Goal: Ask a question

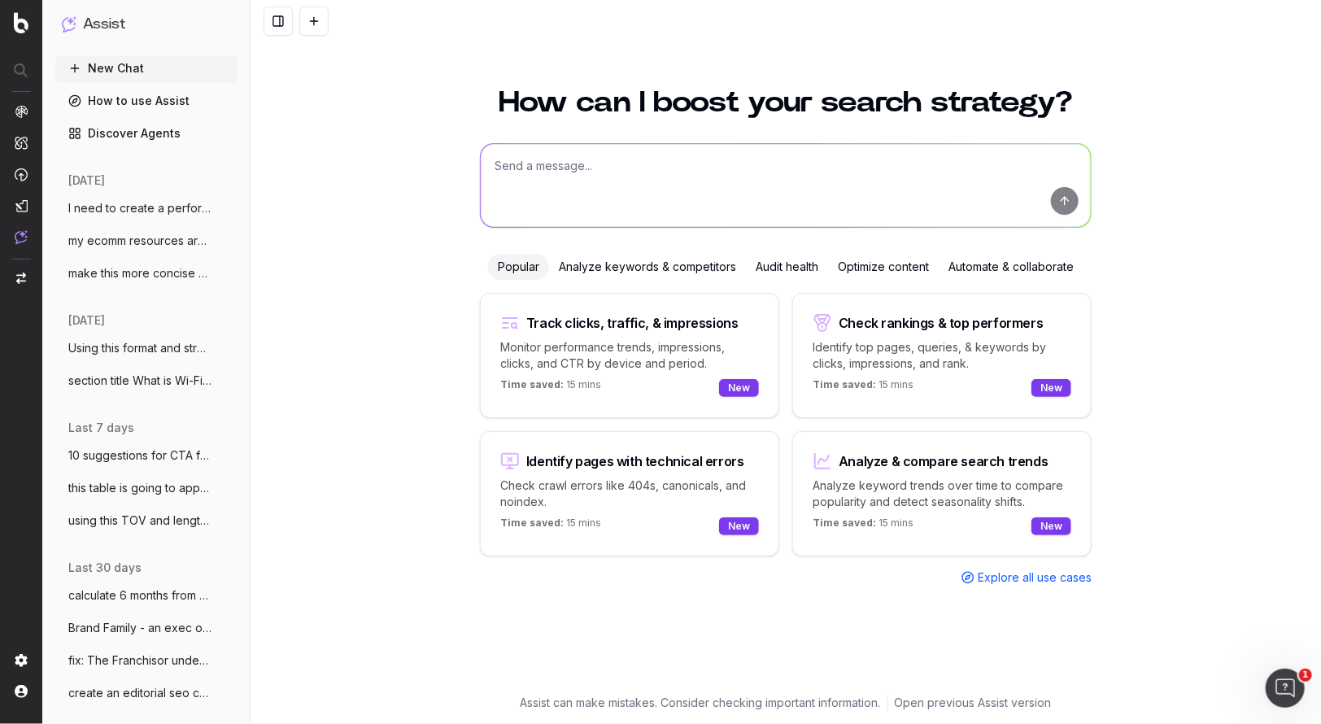
click at [151, 207] on span "I need to create a performance review sc" at bounding box center [139, 208] width 143 height 16
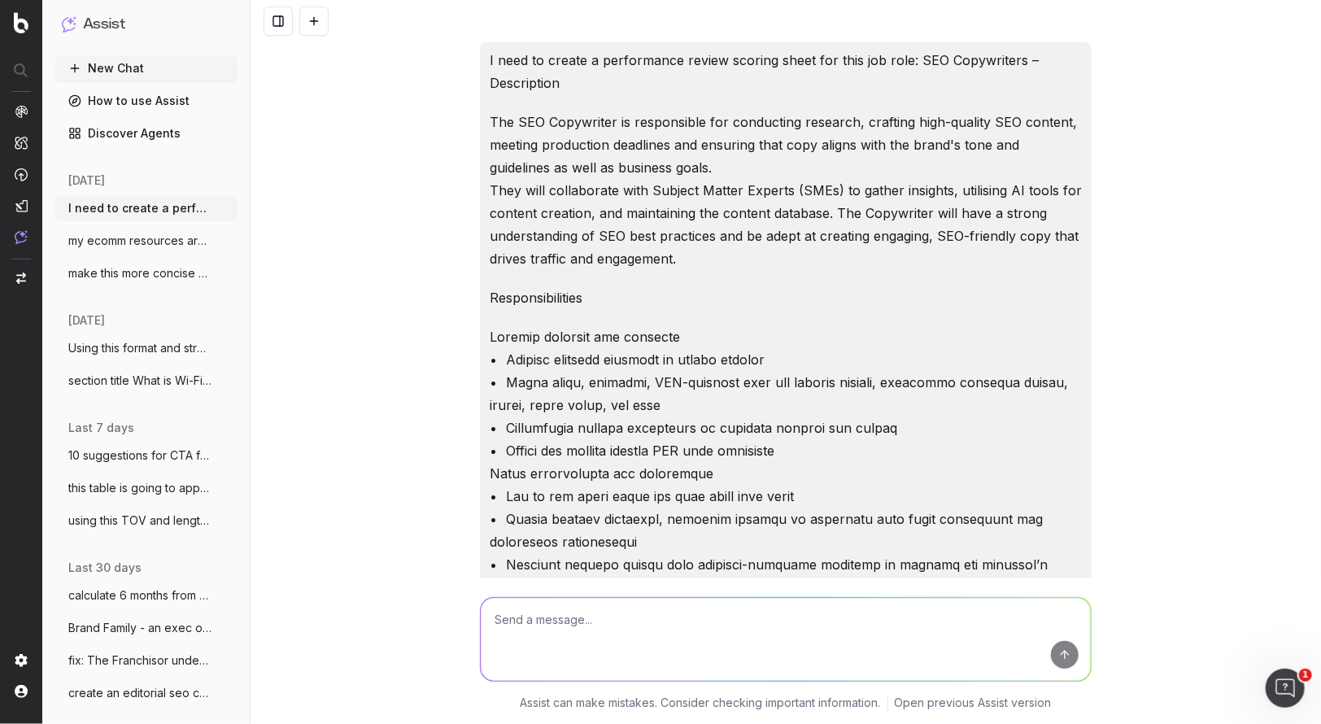
scroll to position [32308, 0]
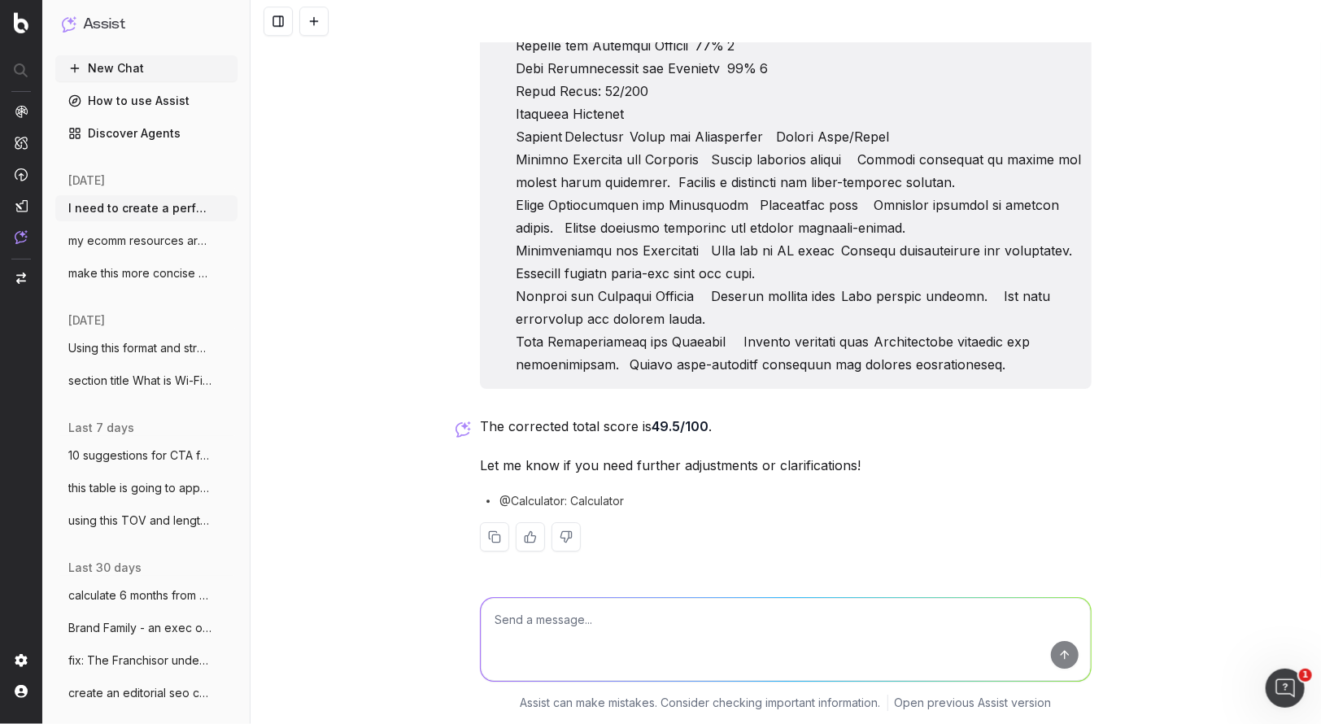
click at [584, 652] on textarea at bounding box center [786, 639] width 610 height 83
paste textarea "2. Brand Guardianship and Compliance (15%) Criteria Weight Score (1-5) Weighted…"
type textarea "fix these calculations: 2. Brand Guardianship and Compliance (15%) Criteria Wei…"
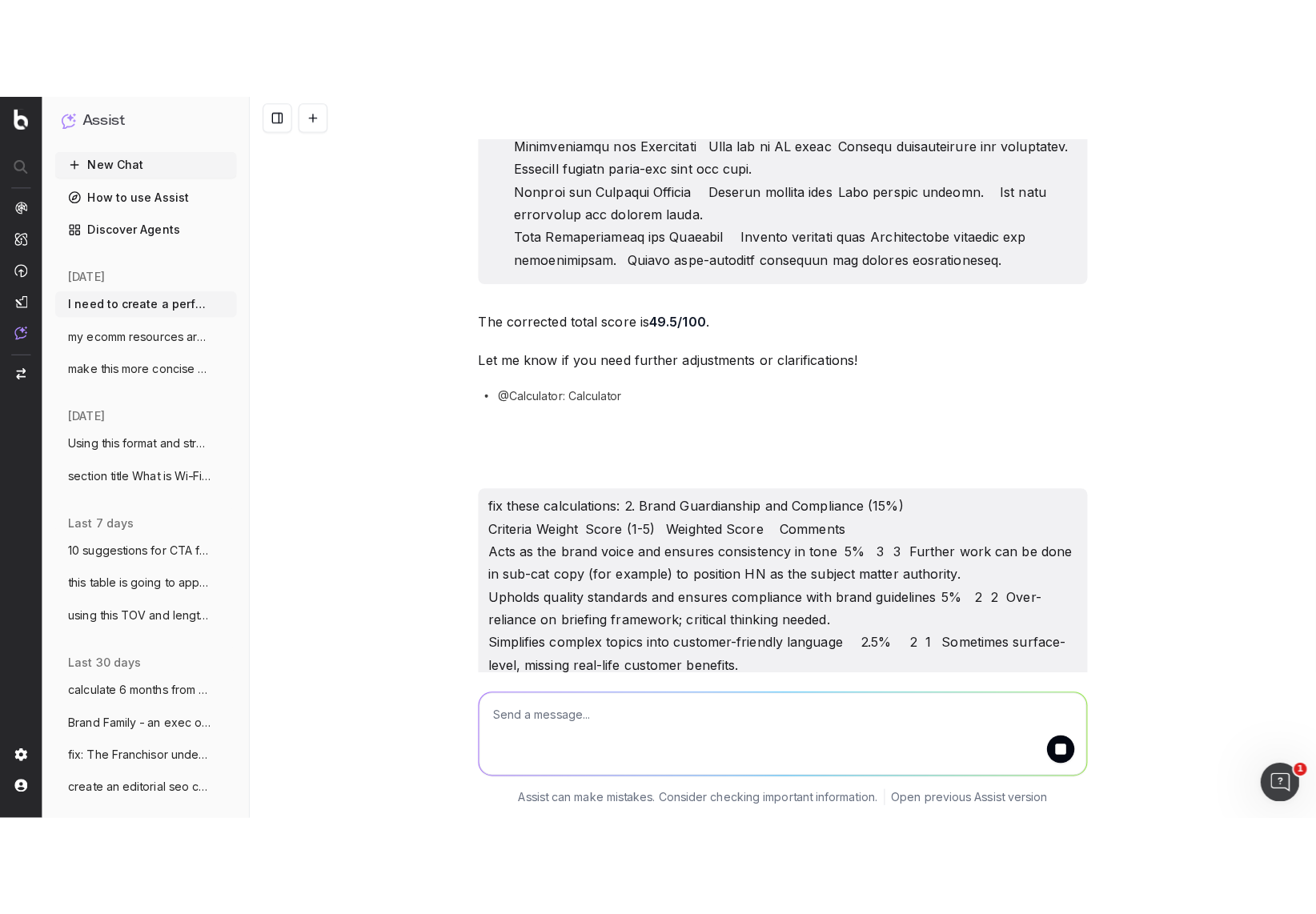
scroll to position [32088, 0]
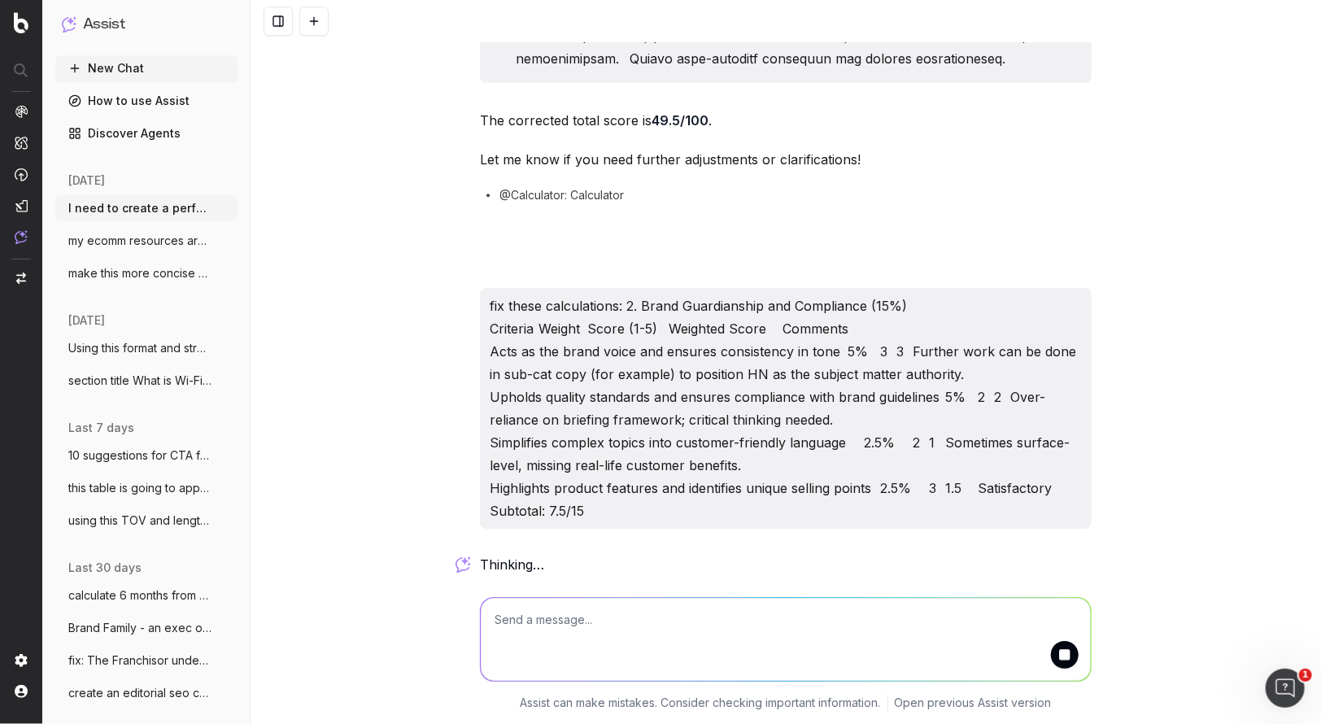
click at [1309, 679] on span "1" at bounding box center [1305, 674] width 13 height 13
click at [1305, 677] on span "1" at bounding box center [1305, 674] width 13 height 13
click at [1306, 672] on span "1" at bounding box center [1305, 674] width 13 height 13
click at [1308, 672] on span "1" at bounding box center [1305, 674] width 13 height 13
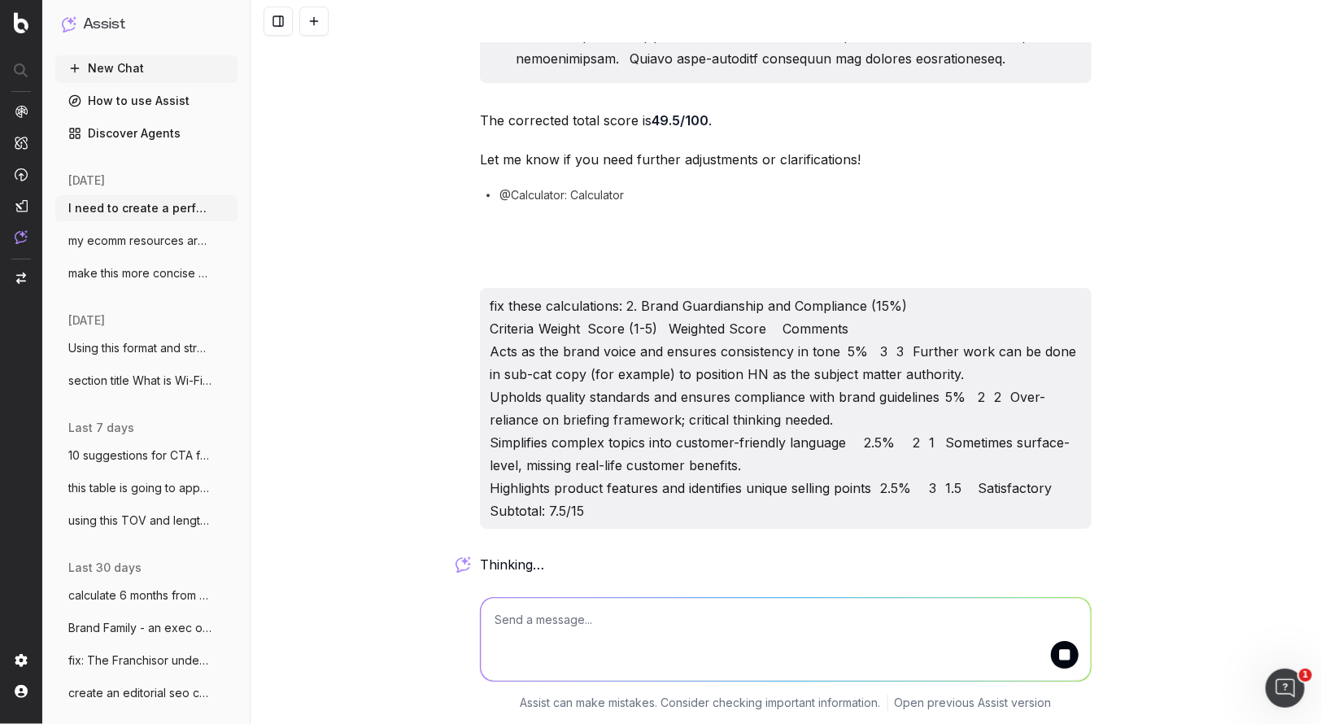
click at [1308, 672] on span "1" at bounding box center [1305, 674] width 13 height 13
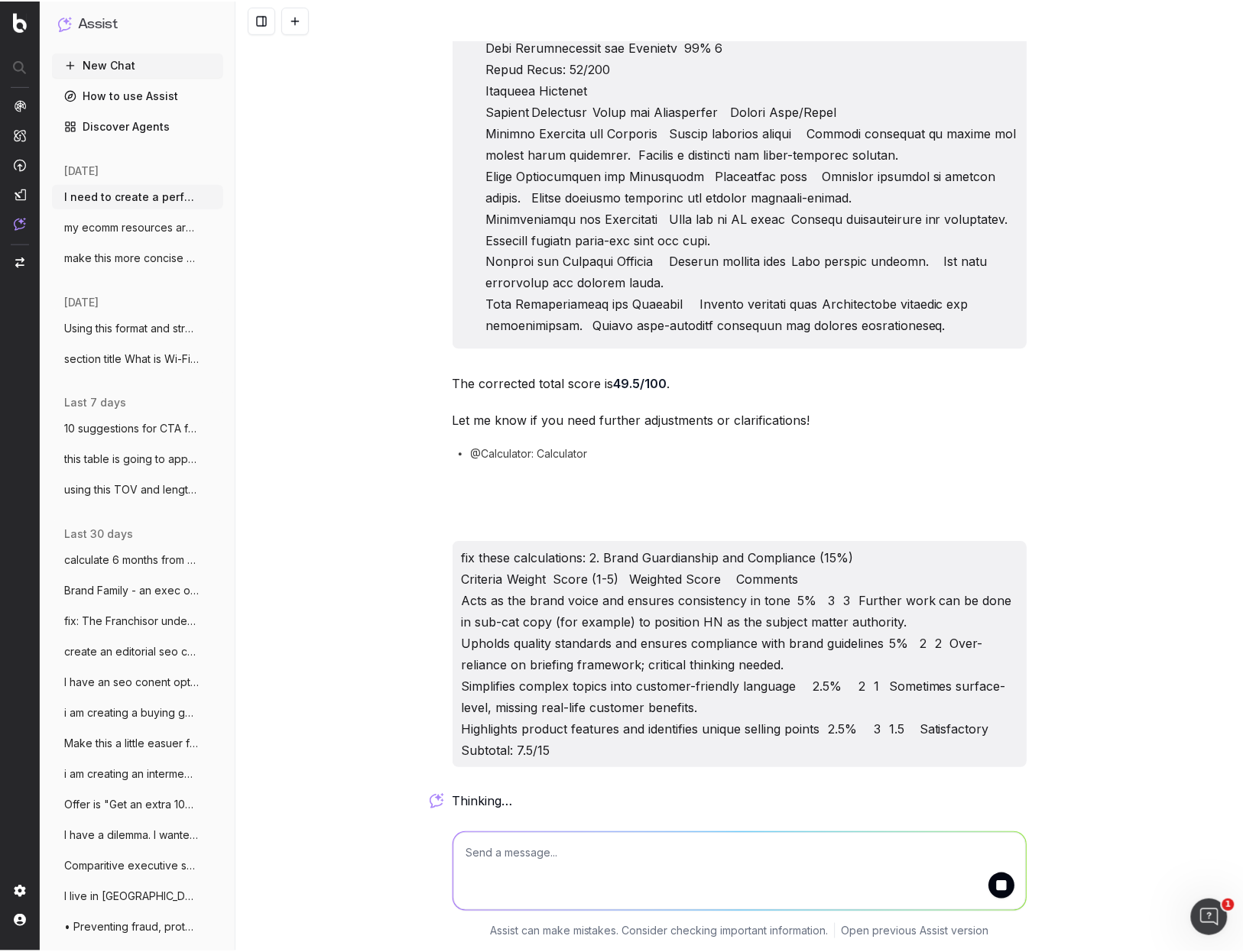
scroll to position [30378, 0]
click at [1234, 679] on span "1" at bounding box center [1228, 906] width 12 height 12
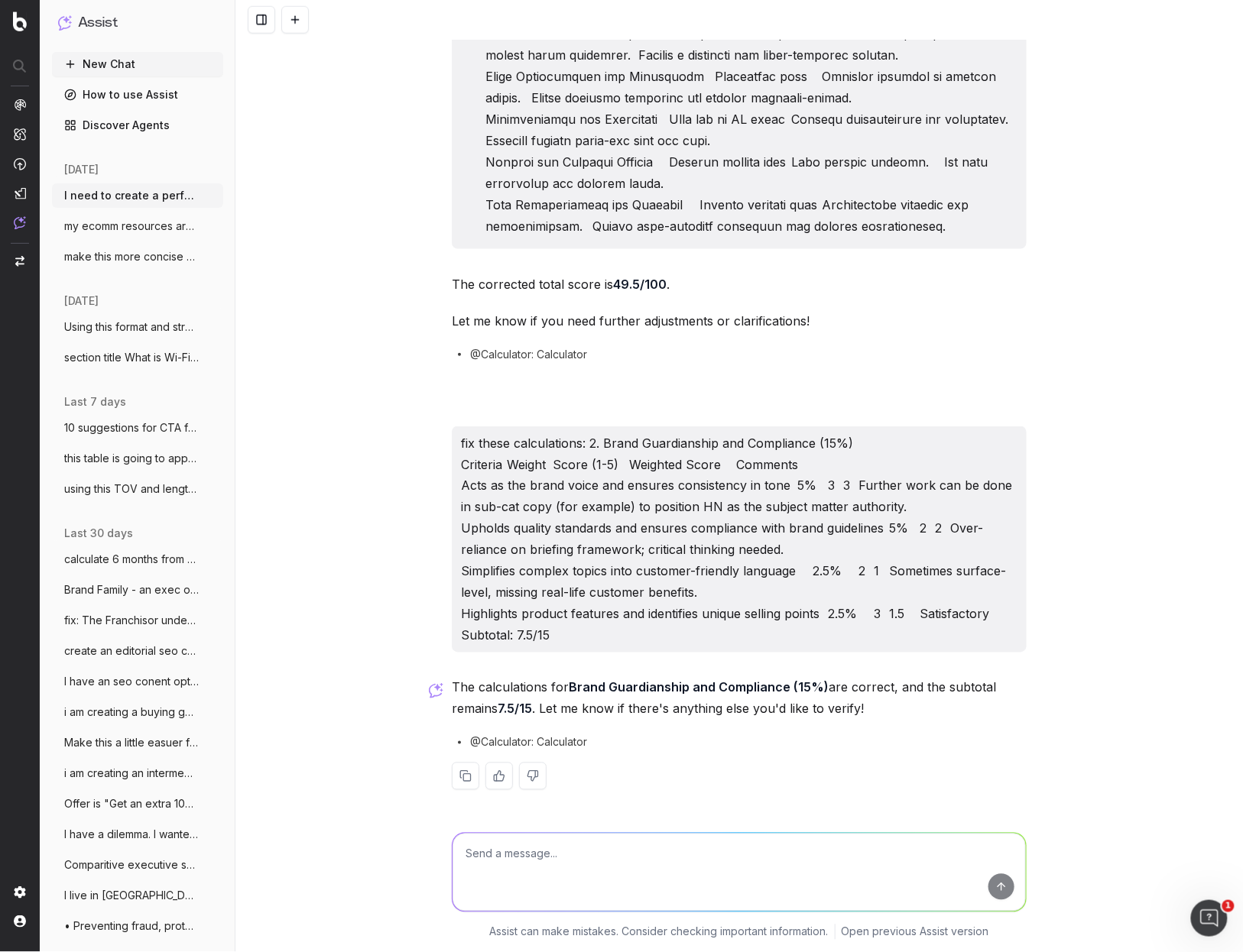
click at [1231, 679] on span "1" at bounding box center [1228, 906] width 12 height 12
click at [1228, 679] on span "1" at bounding box center [1228, 906] width 12 height 12
click at [1229, 679] on span "1" at bounding box center [1228, 906] width 12 height 12
click at [1230, 679] on span "1" at bounding box center [1228, 906] width 12 height 12
drag, startPoint x: 1230, startPoint y: 907, endPoint x: 917, endPoint y: 607, distance: 433.6
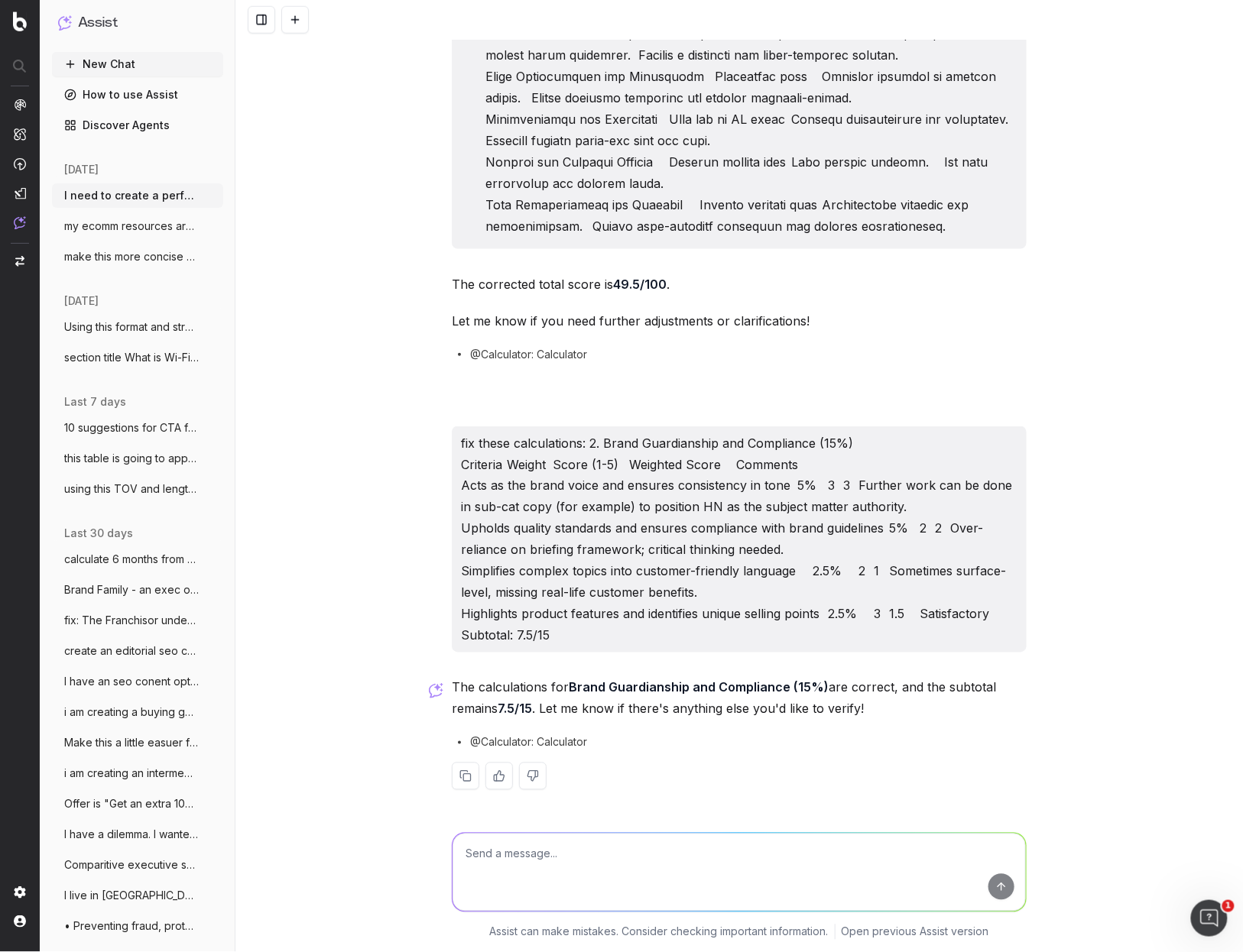
click at [1230, 679] on span "1" at bounding box center [1228, 906] width 12 height 12
click at [487, 679] on textarea at bounding box center [739, 872] width 574 height 78
paste textarea "1. Loremip Dolorsit ame Consecte (78%) Adipisci Elitse Doeiu (7-1) Temporin Utl…"
type textarea "lorem ips dolorsi ametconsecte adi eli seddoeius: 0. Tempori Utlabore etd Magna…"
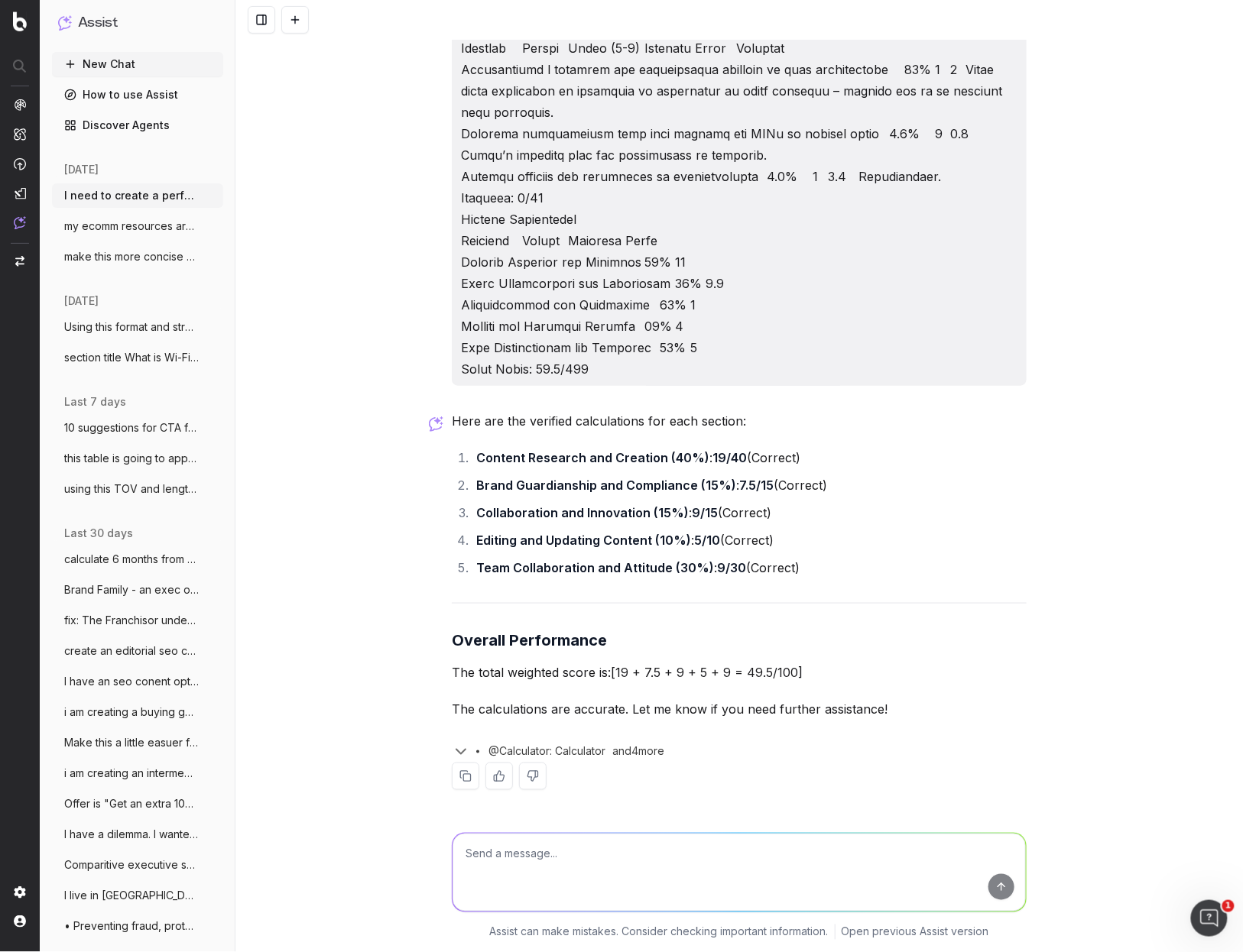
scroll to position [32121, 0]
